Goal: Information Seeking & Learning: Find specific fact

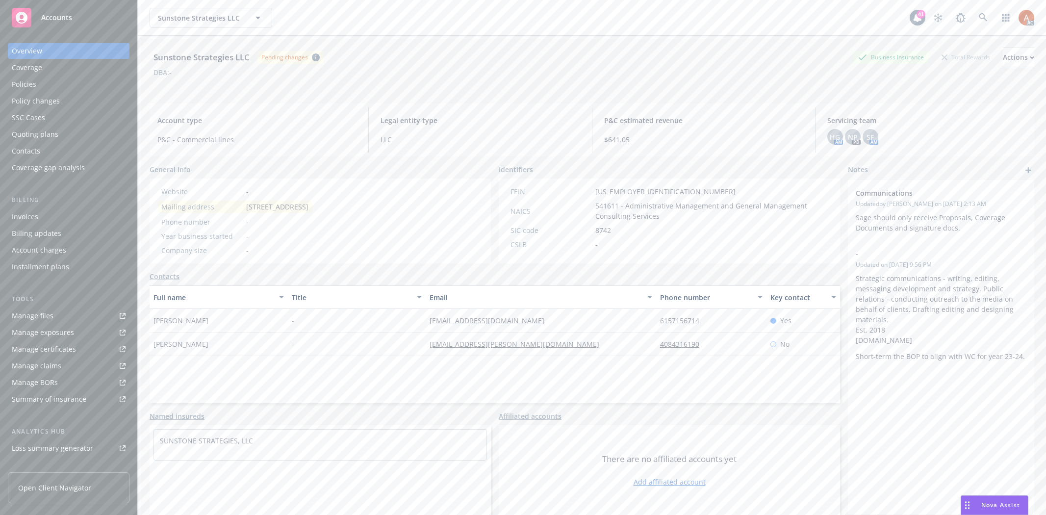
click at [596, 239] on div "CSLB -" at bounding box center [669, 244] width 326 height 10
click at [607, 206] on span "541611 - Administrative Management and General Management Consulting Services" at bounding box center [711, 211] width 233 height 21
copy span "541611"
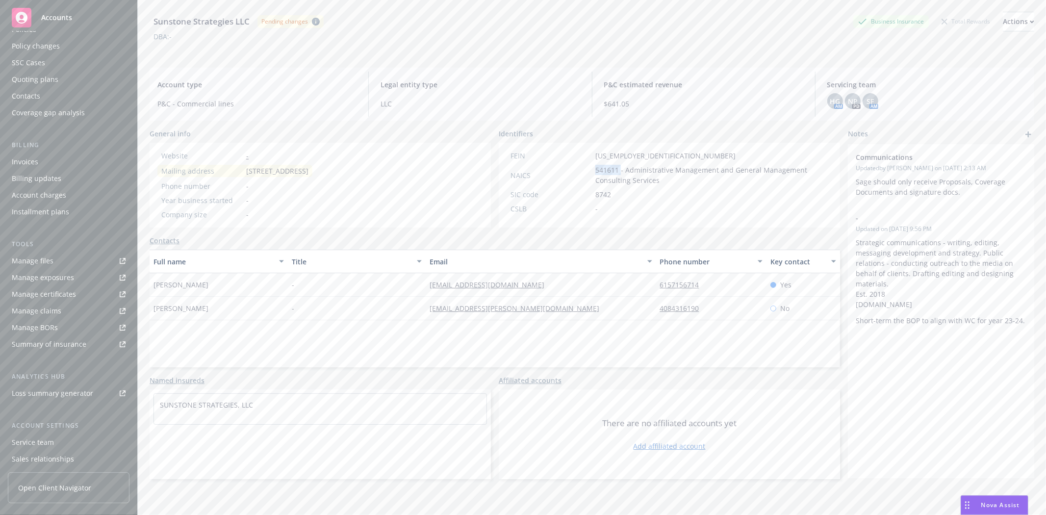
scroll to position [107, 0]
click at [25, 208] on div "Manage files" at bounding box center [33, 209] width 42 height 16
click at [609, 200] on div "FEIN [US_EMPLOYER_IDENTIFICATION_NUMBER] NAICS 541611 - Administrative Manageme…" at bounding box center [669, 182] width 326 height 63
drag, startPoint x: 592, startPoint y: 152, endPoint x: 628, endPoint y: 154, distance: 35.8
click at [628, 154] on span "[US_EMPLOYER_IDENTIFICATION_NUMBER]" at bounding box center [665, 156] width 140 height 10
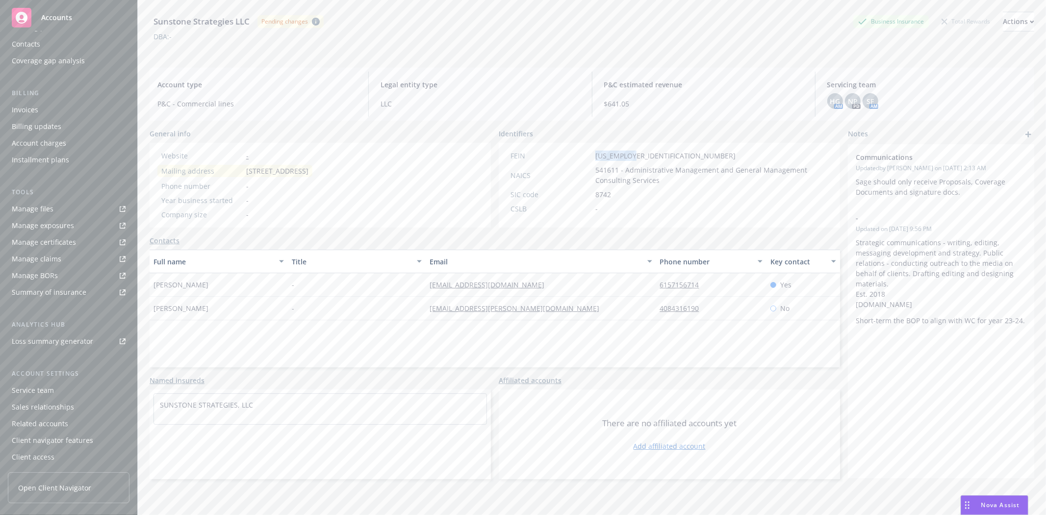
copy span "[US_EMPLOYER_IDENTIFICATION_NUMBER]"
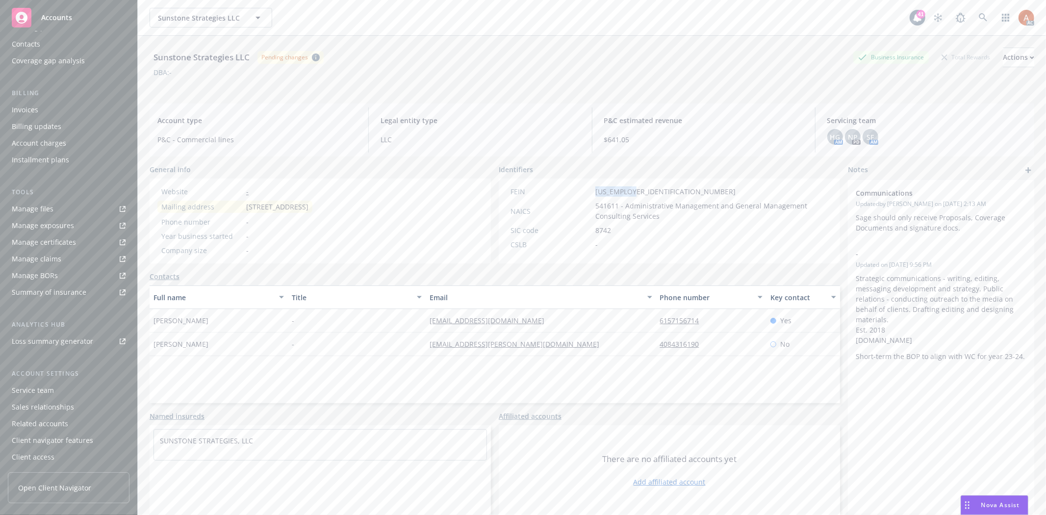
scroll to position [0, 0]
click at [35, 81] on div "Policies" at bounding box center [24, 84] width 25 height 16
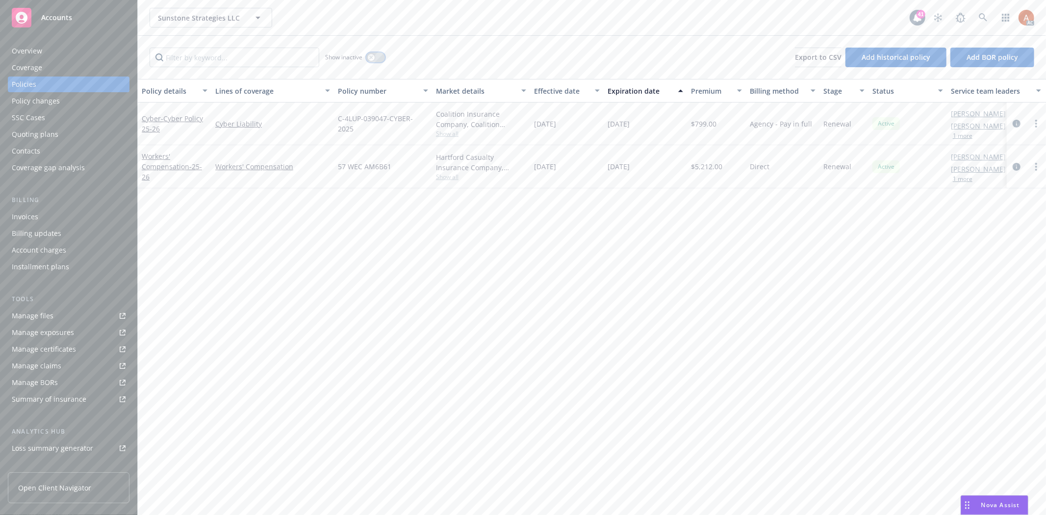
click at [370, 57] on icon "button" at bounding box center [371, 57] width 4 height 4
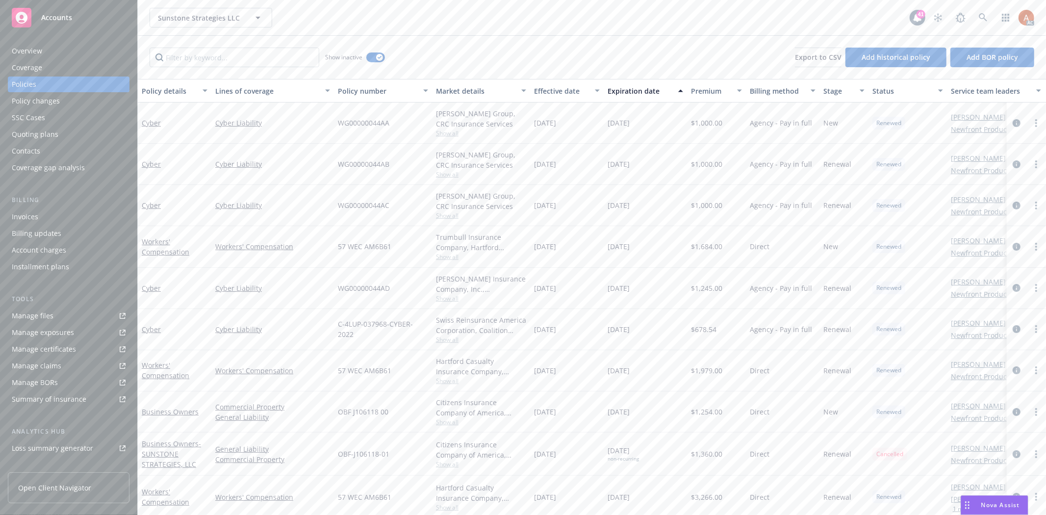
click at [547, 94] on div "Effective date" at bounding box center [561, 91] width 55 height 10
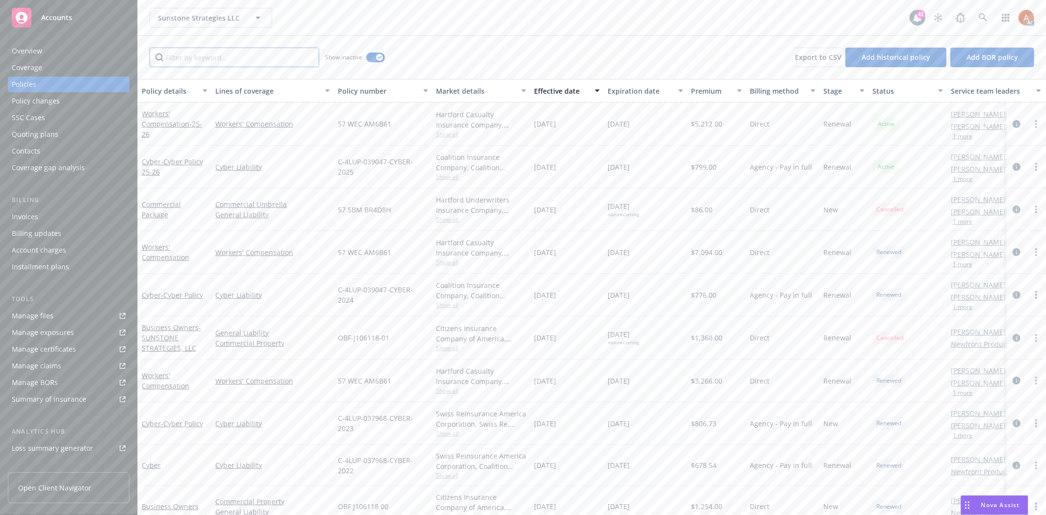
click at [280, 60] on input "Filter by keyword..." at bounding box center [235, 58] width 170 height 20
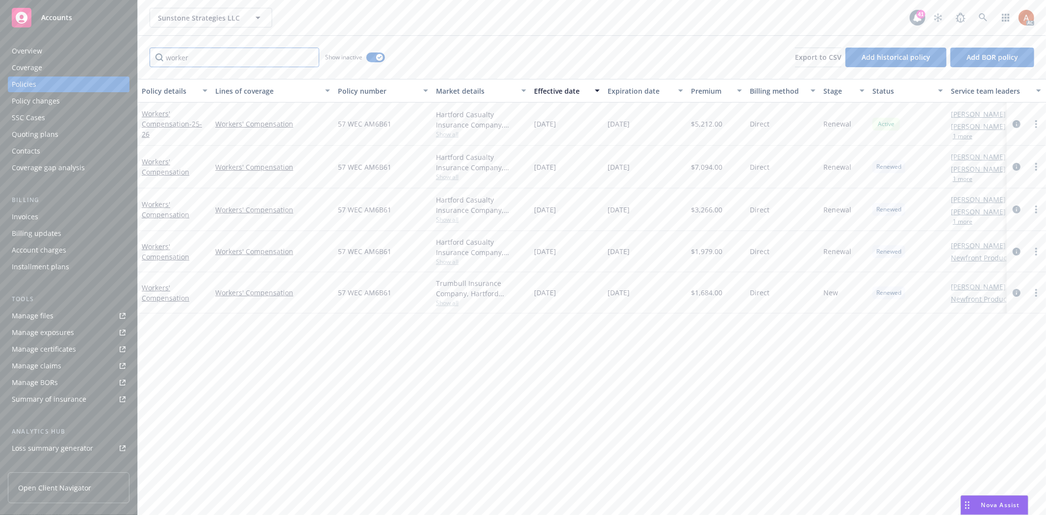
type input "worker"
click at [542, 92] on div "Effective date" at bounding box center [561, 91] width 55 height 10
click at [547, 91] on div "Effective date" at bounding box center [561, 91] width 55 height 10
click at [988, 18] on link at bounding box center [983, 18] width 20 height 20
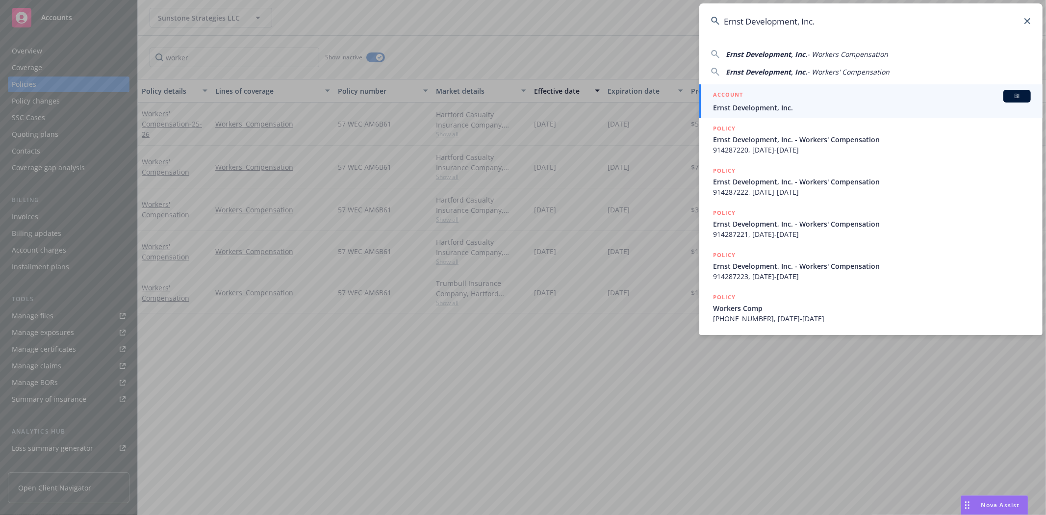
type input "Ernst Development, Inc."
click at [722, 93] on h5 "ACCOUNT" at bounding box center [728, 96] width 30 height 12
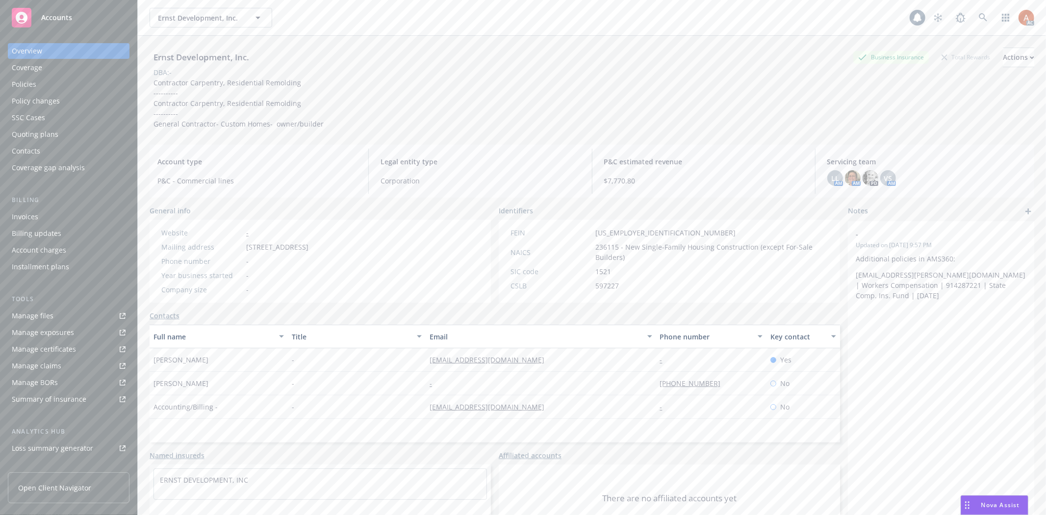
click at [28, 83] on div "Policies" at bounding box center [24, 84] width 25 height 16
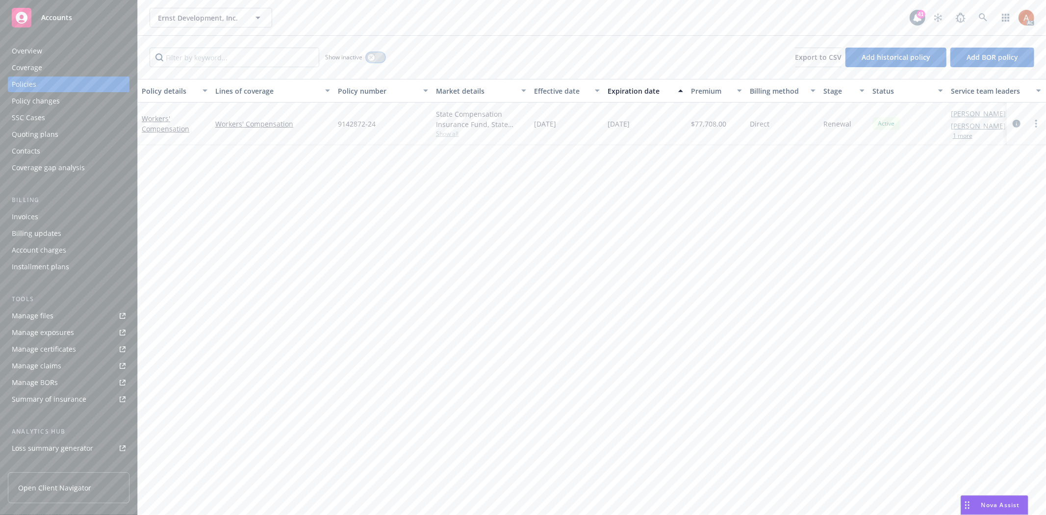
click at [375, 54] on button "button" at bounding box center [375, 57] width 19 height 10
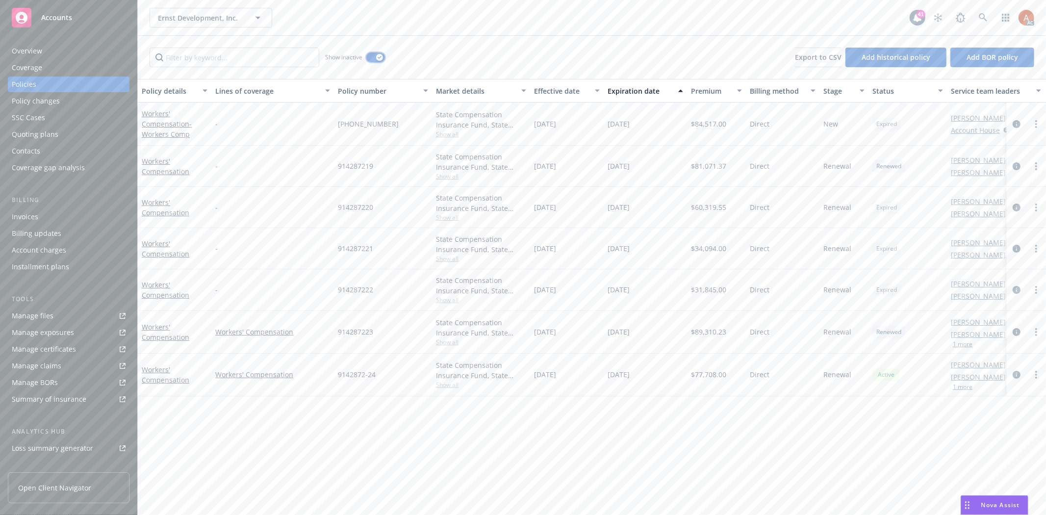
click at [373, 56] on button "button" at bounding box center [375, 57] width 19 height 10
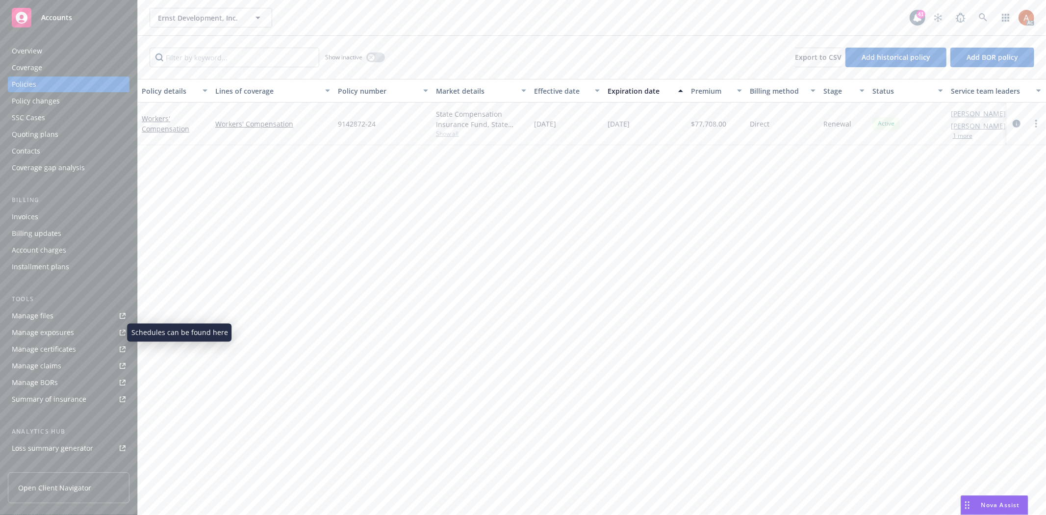
click at [60, 330] on div "Manage exposures" at bounding box center [43, 333] width 62 height 16
